Goal: Communication & Community: Answer question/provide support

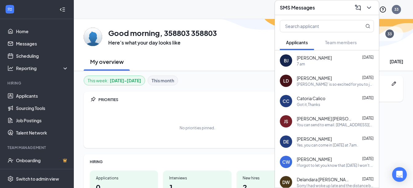
click at [310, 123] on div "You can send to email. [EMAIL_ADDRESS][DOMAIN_NAME] Please make sure there are …" at bounding box center [335, 124] width 77 height 5
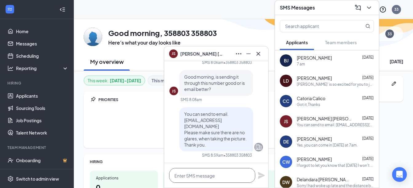
click at [223, 172] on textarea at bounding box center [212, 175] width 86 height 15
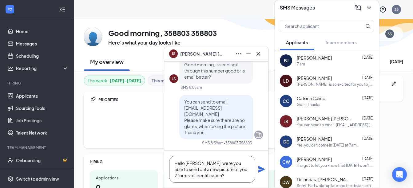
type textarea "Hello [PERSON_NAME], were you able to send out a new picture of you 2 forms of …"
click at [261, 171] on icon "Plane" at bounding box center [261, 169] width 7 height 7
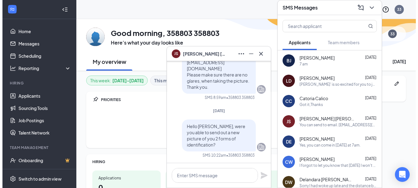
scroll to position [0, 0]
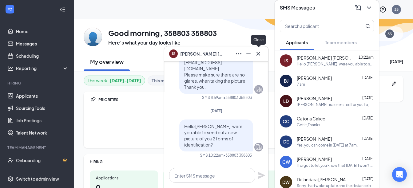
click at [260, 57] on icon "Cross" at bounding box center [258, 53] width 7 height 7
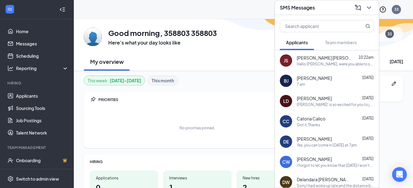
click at [318, 1] on div "SMS Messages" at bounding box center [327, 7] width 104 height 15
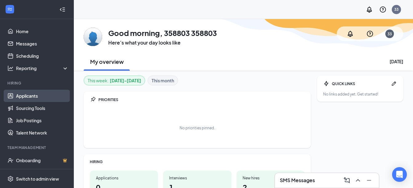
click at [26, 97] on link "Applicants" at bounding box center [42, 96] width 53 height 12
